Goal: Check status: Check status

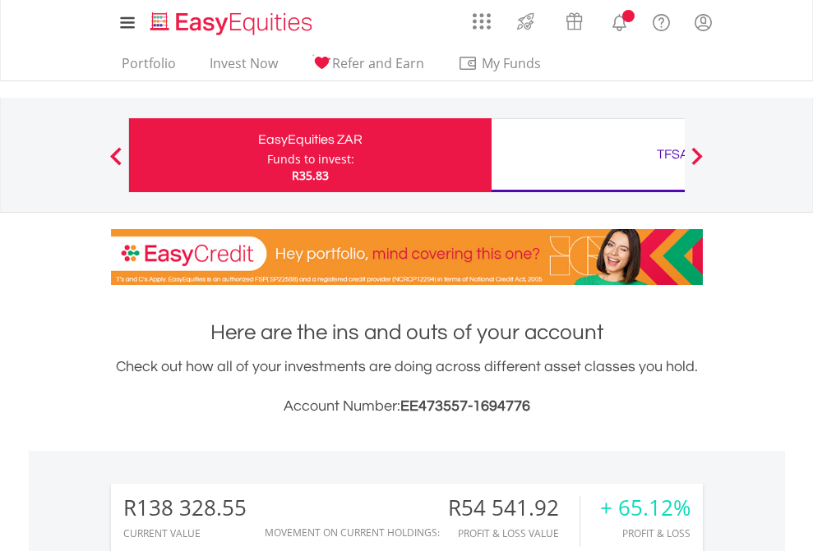
scroll to position [158, 258]
click at [267, 155] on div "Funds to invest:" at bounding box center [310, 159] width 87 height 16
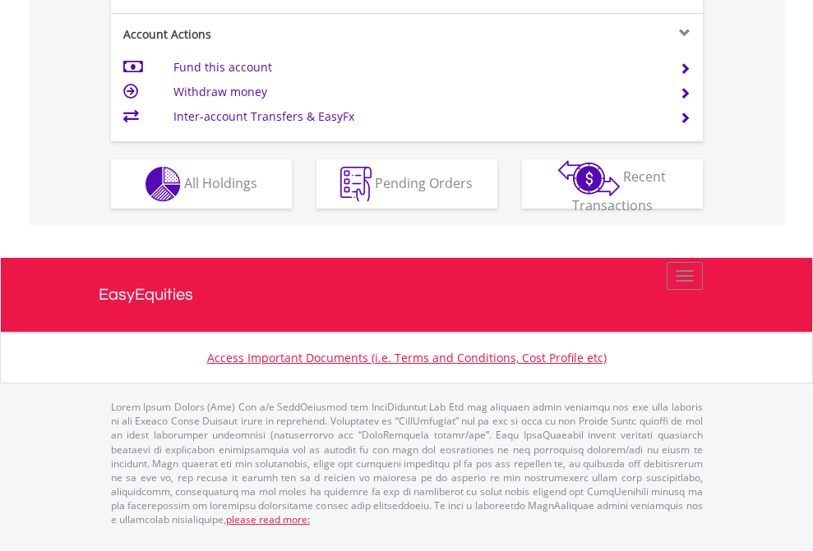
scroll to position [1608, 0]
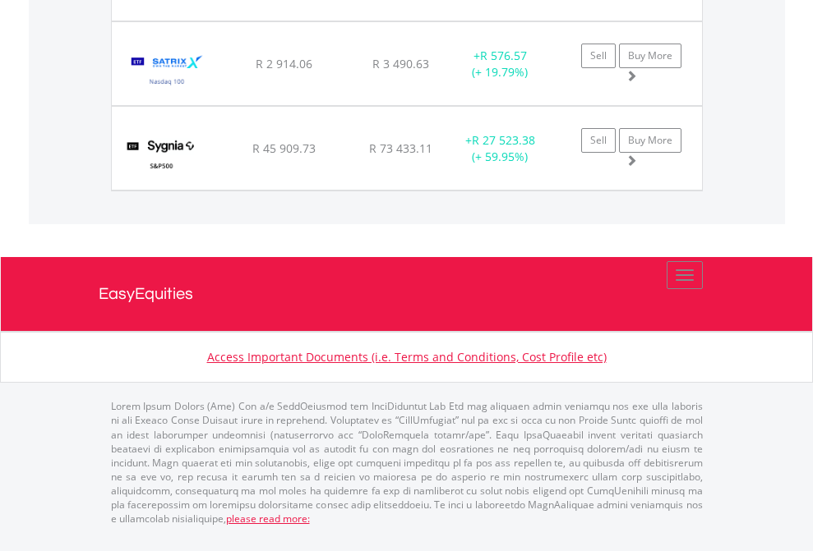
scroll to position [158, 258]
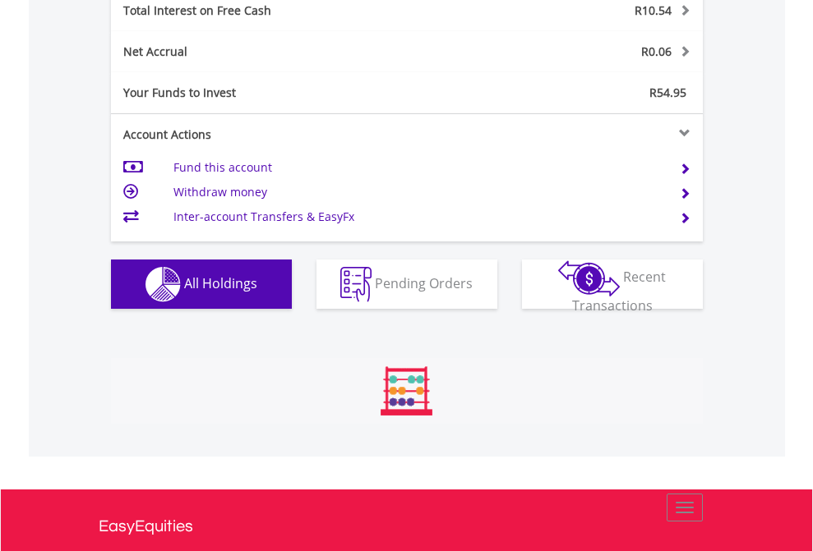
scroll to position [158, 258]
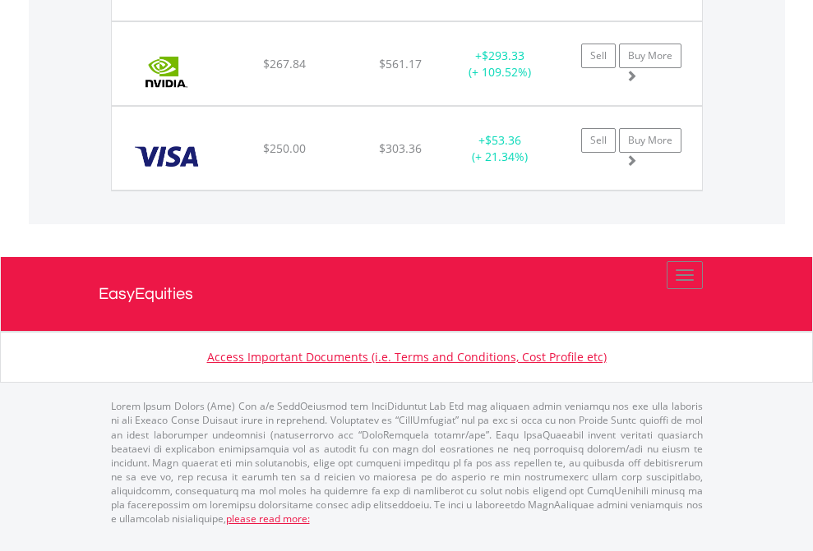
scroll to position [1828, 0]
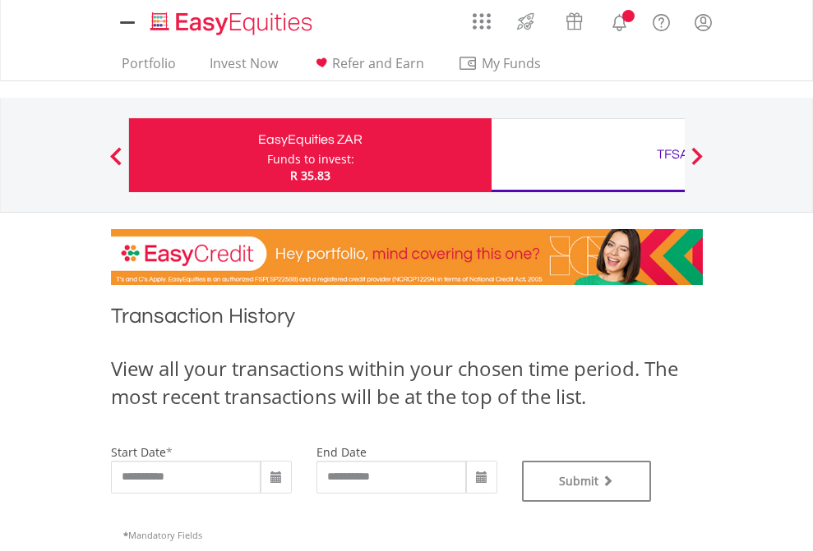
type input "**********"
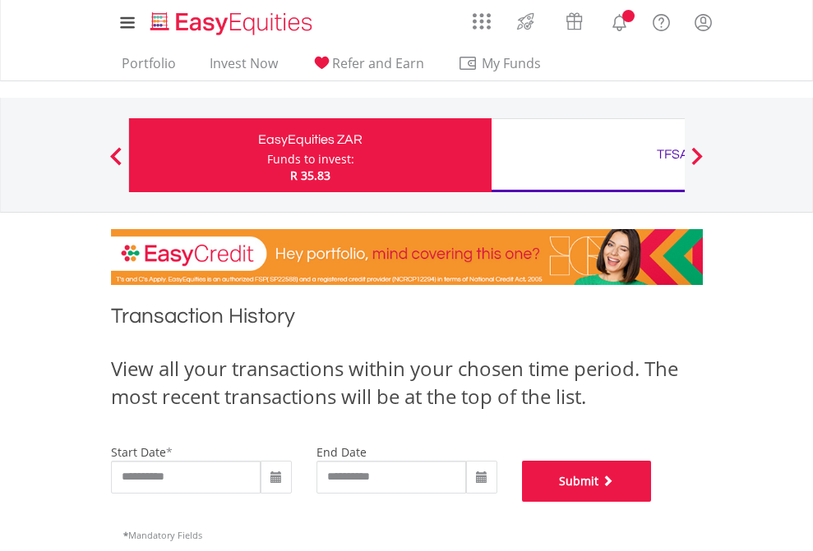
click at [652, 502] on button "Submit" at bounding box center [587, 481] width 130 height 41
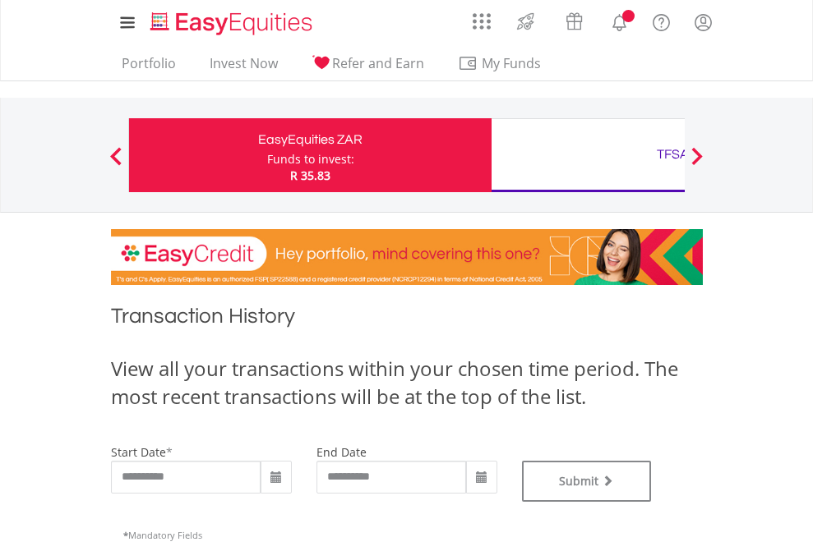
click at [587, 155] on div "TFSA" at bounding box center [672, 154] width 343 height 23
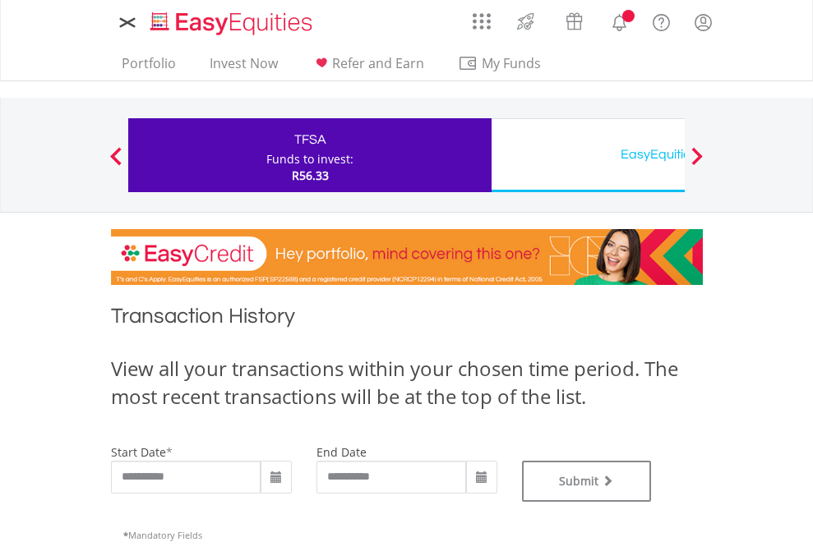
type input "**********"
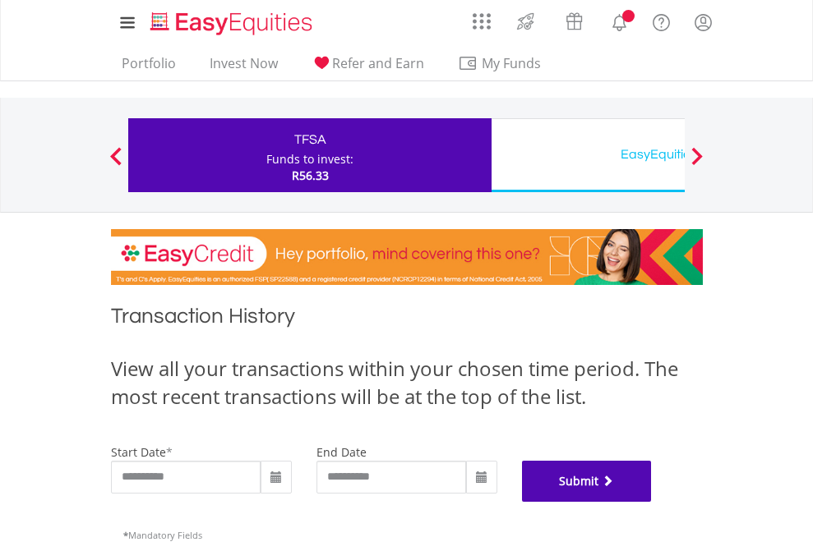
click at [652, 502] on button "Submit" at bounding box center [587, 481] width 130 height 41
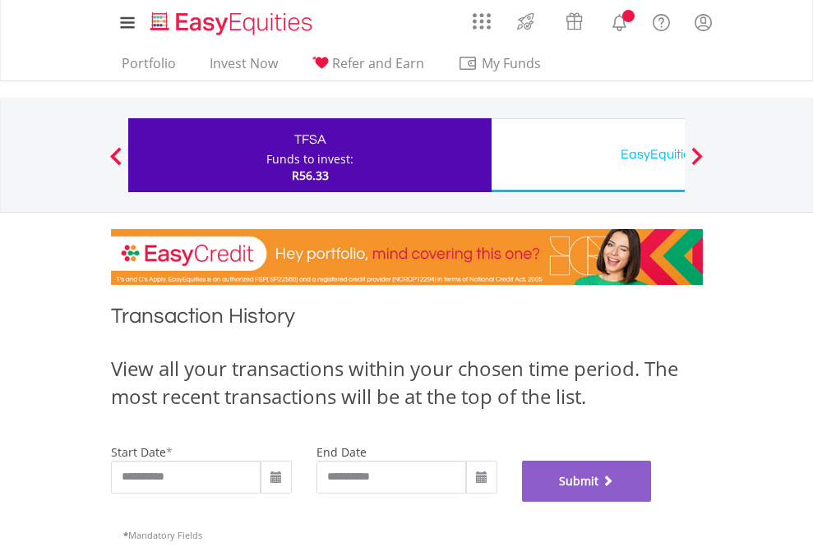
scroll to position [666, 0]
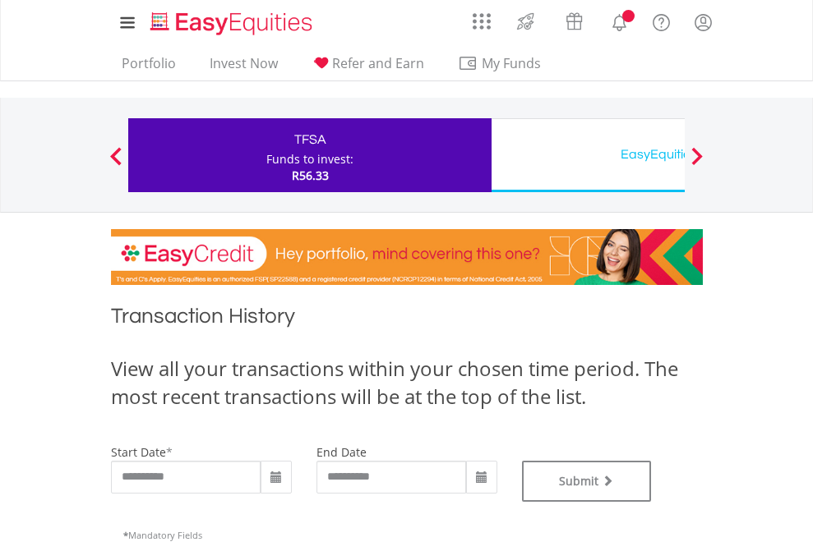
click at [587, 155] on div "EasyEquities USD" at bounding box center [672, 154] width 343 height 23
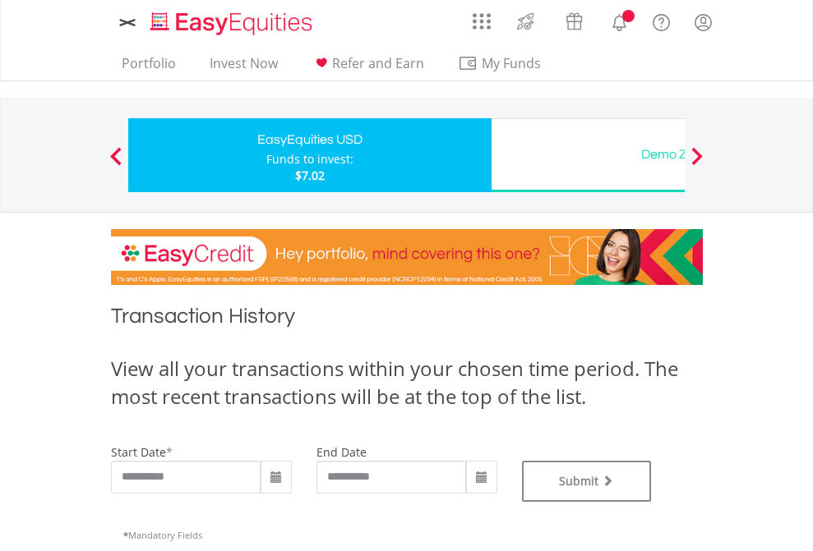
type input "**********"
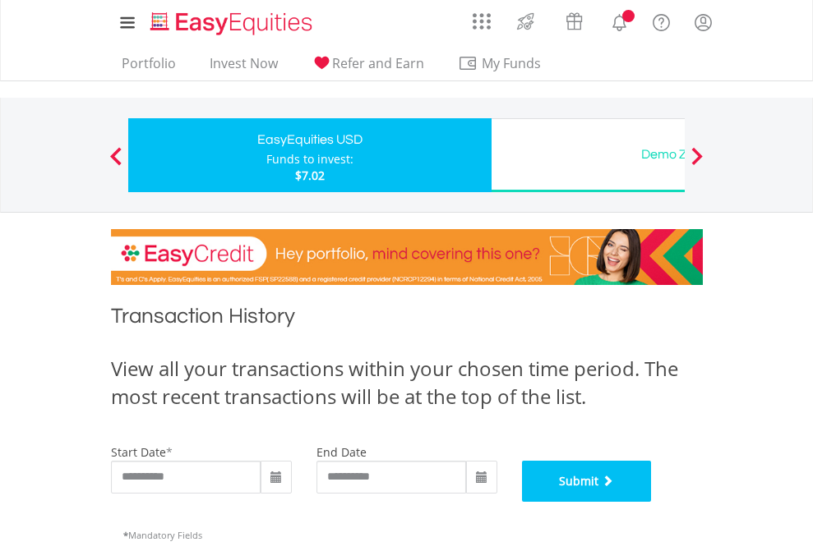
click at [652, 502] on button "Submit" at bounding box center [587, 481] width 130 height 41
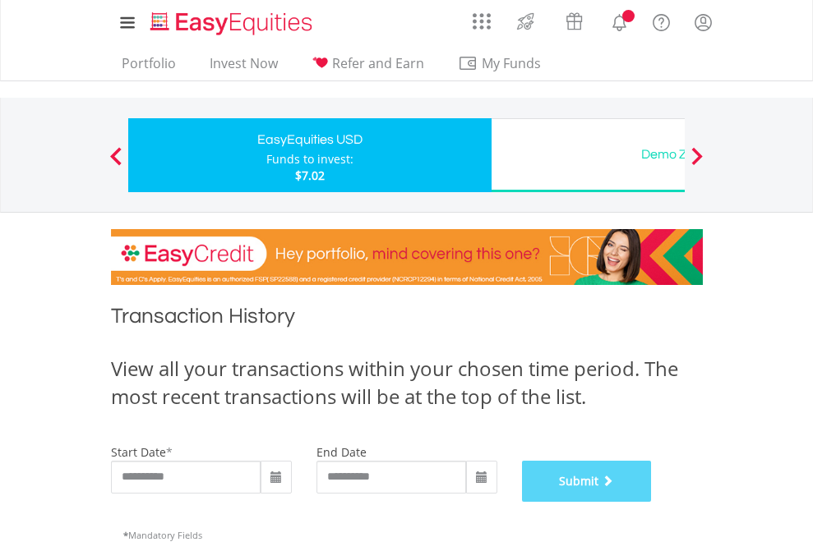
scroll to position [666, 0]
